Goal: Check status: Check status

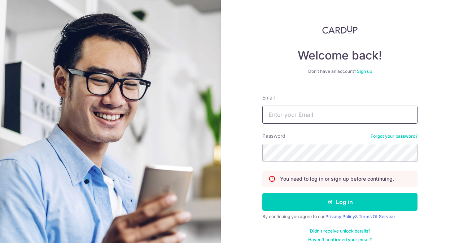
click at [279, 113] on input "Email" at bounding box center [339, 115] width 155 height 18
type input "[EMAIL_ADDRESS][DOMAIN_NAME]"
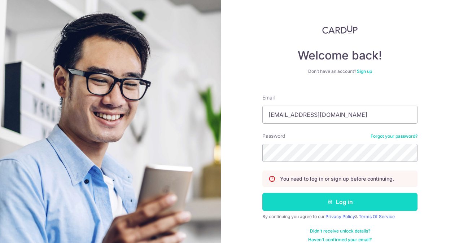
click at [306, 205] on button "Log in" at bounding box center [339, 202] width 155 height 18
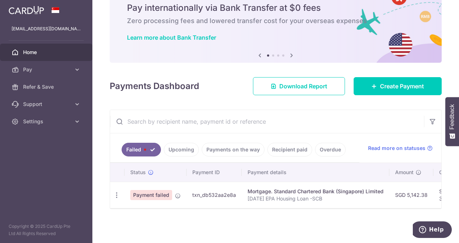
click at [292, 144] on link "Recipient paid" at bounding box center [289, 150] width 45 height 14
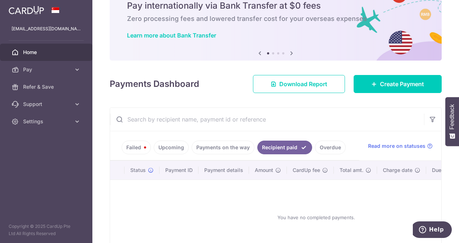
click at [230, 145] on link "Payments on the way" at bounding box center [223, 148] width 63 height 14
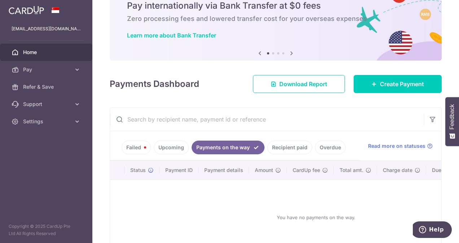
click at [178, 148] on link "Upcoming" at bounding box center [171, 148] width 35 height 14
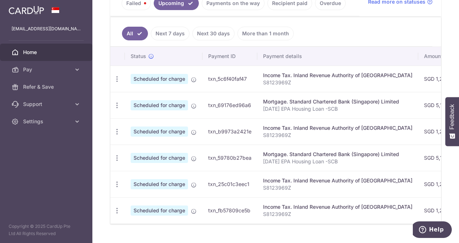
scroll to position [104, 0]
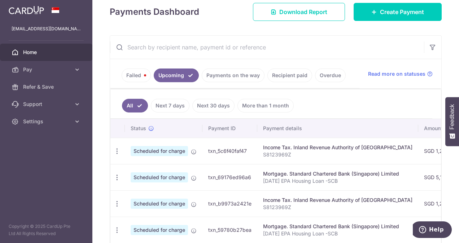
click at [125, 72] on link "Failed" at bounding box center [136, 76] width 29 height 14
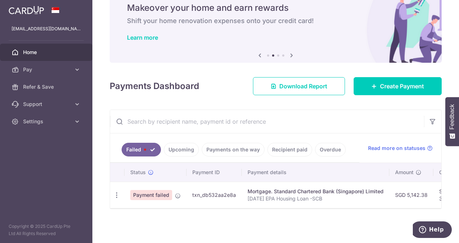
scroll to position [32, 0]
